Goal: Consume media (video, audio)

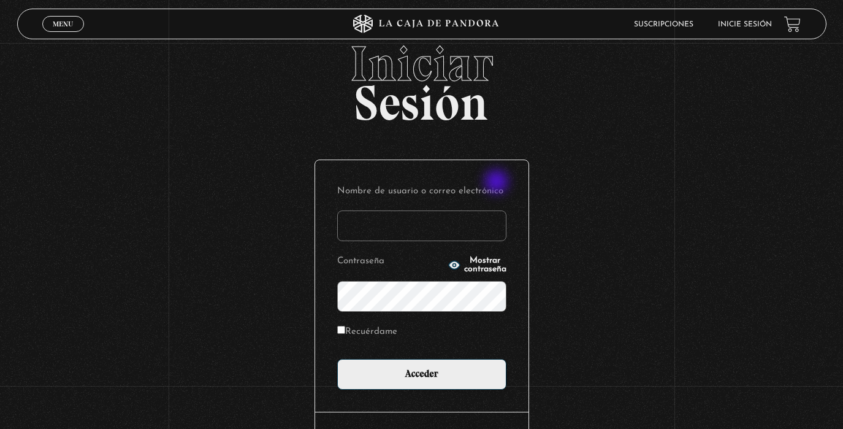
scroll to position [54, 0]
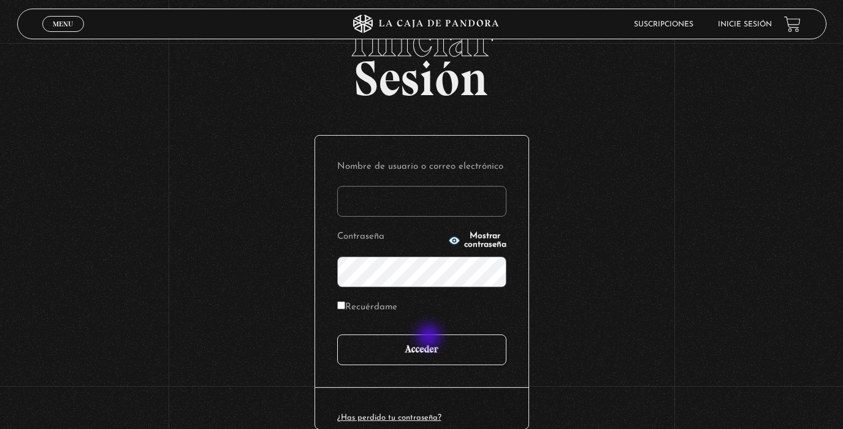
type input "analuciagandara@gmail.com"
click at [426, 344] on input "Acceder" at bounding box center [421, 349] width 169 height 31
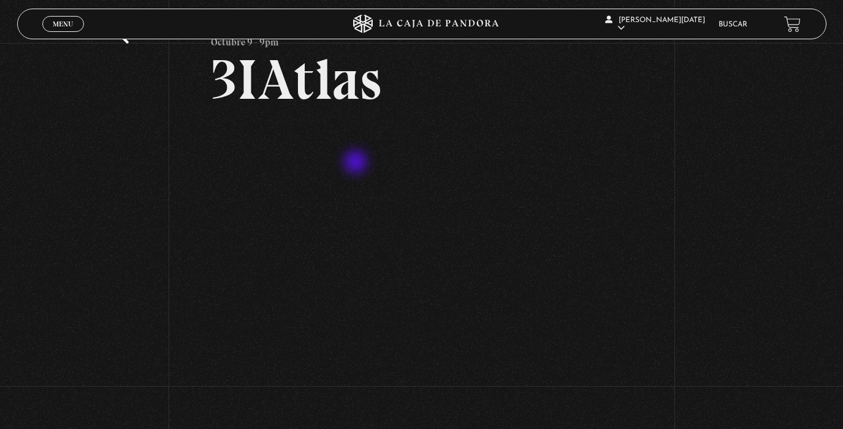
scroll to position [64, 0]
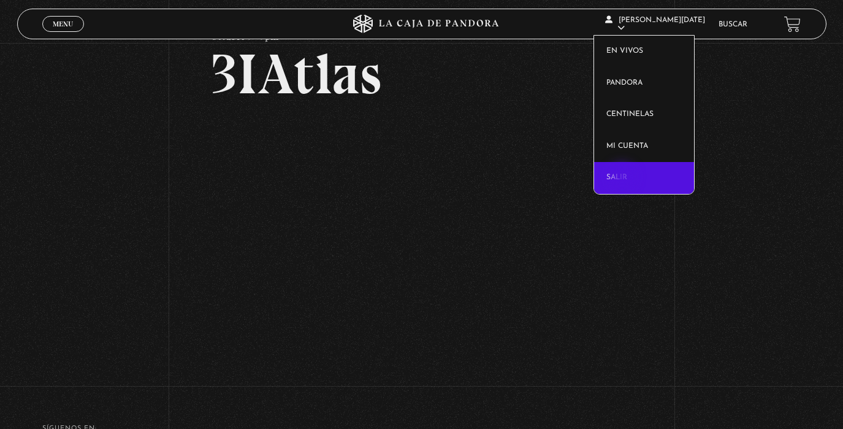
click at [623, 179] on link "Salir" at bounding box center [644, 178] width 100 height 32
